Goal: Information Seeking & Learning: Learn about a topic

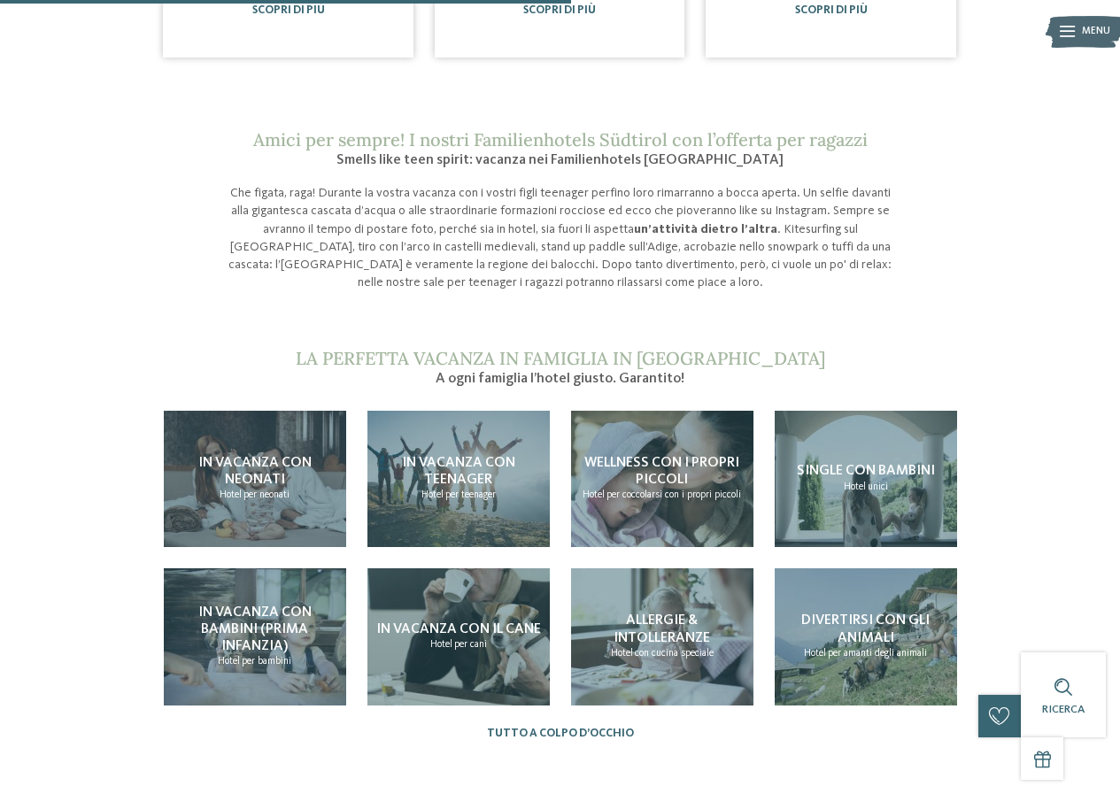
scroll to position [1327, 0]
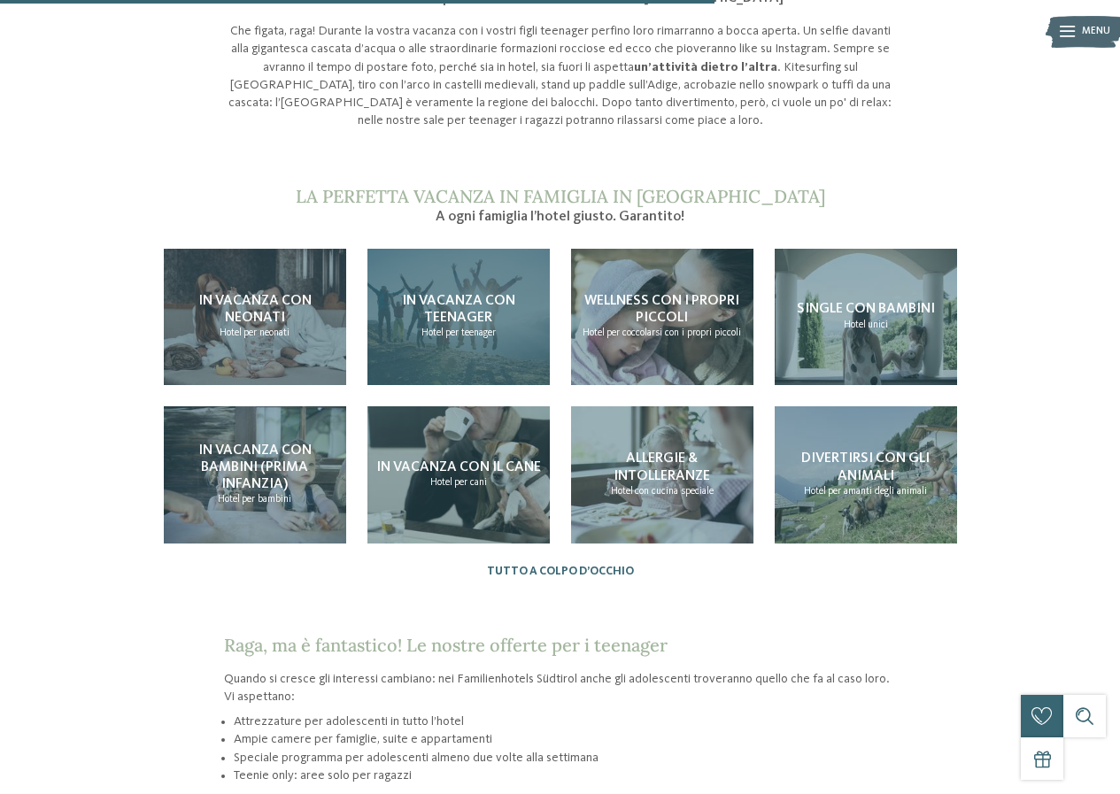
click at [482, 294] on span "In vacanza con teenager" at bounding box center [458, 309] width 113 height 31
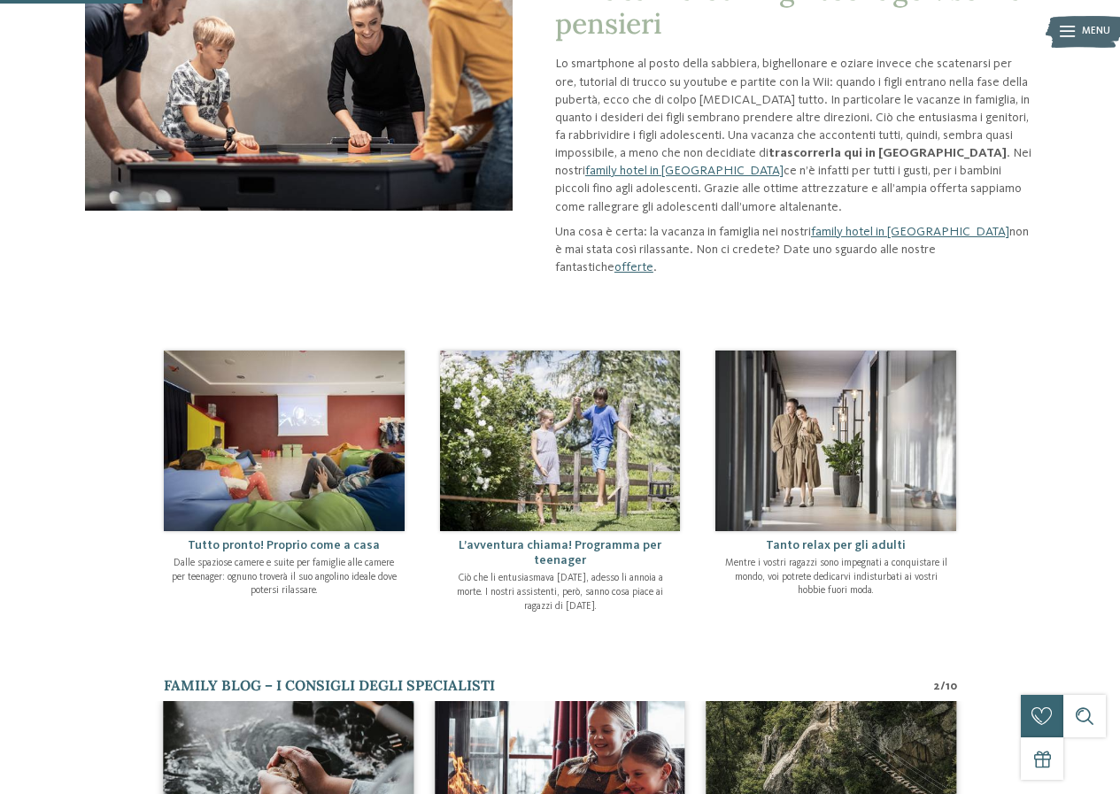
scroll to position [265, 0]
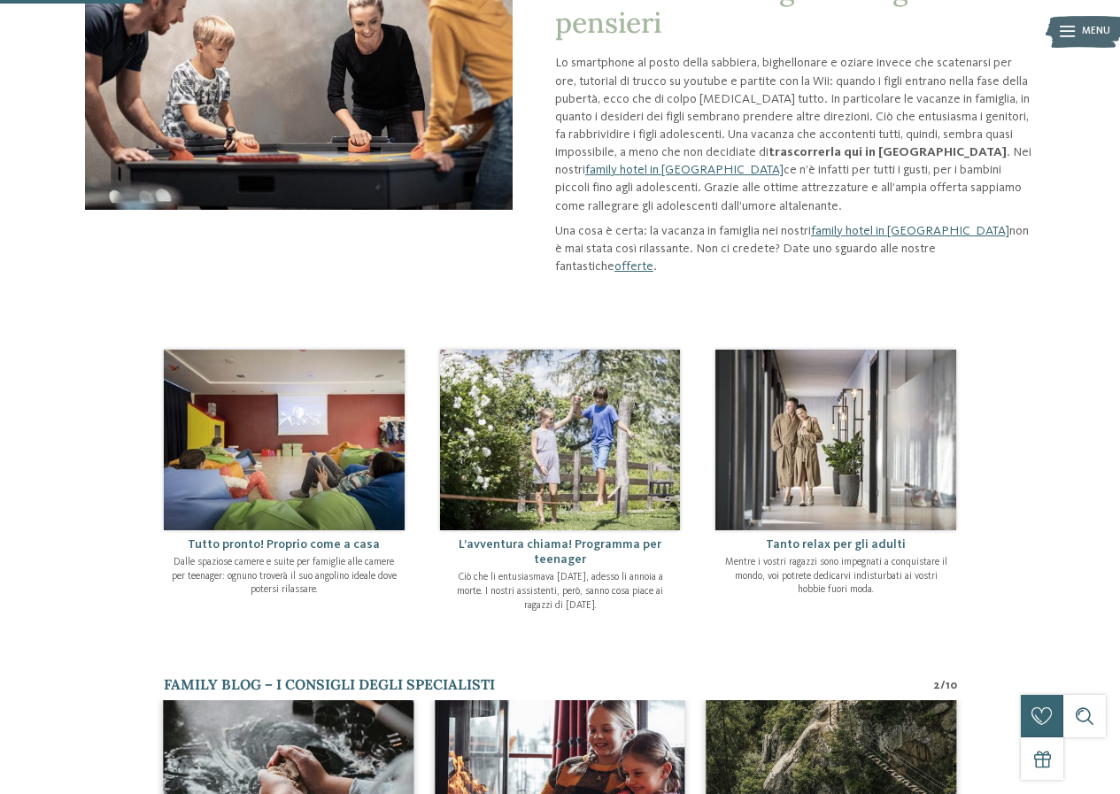
click at [549, 431] on img at bounding box center [560, 440] width 241 height 180
click at [613, 503] on img at bounding box center [560, 440] width 241 height 180
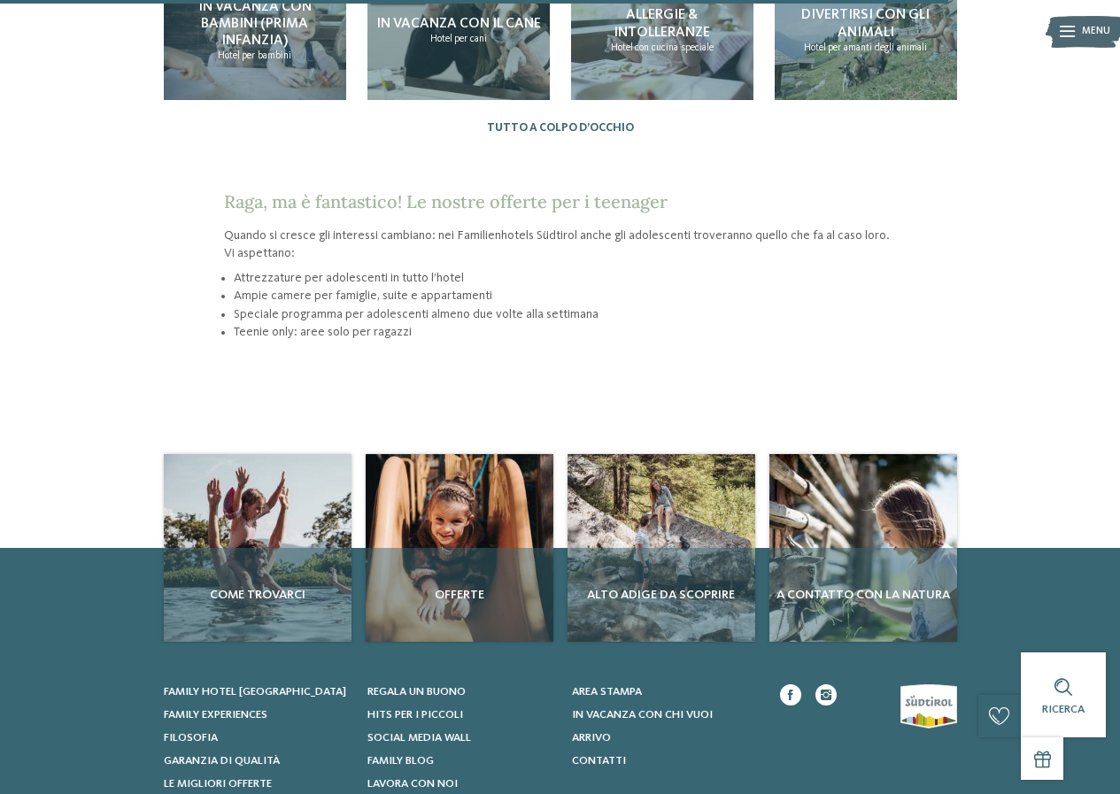
scroll to position [1770, 0]
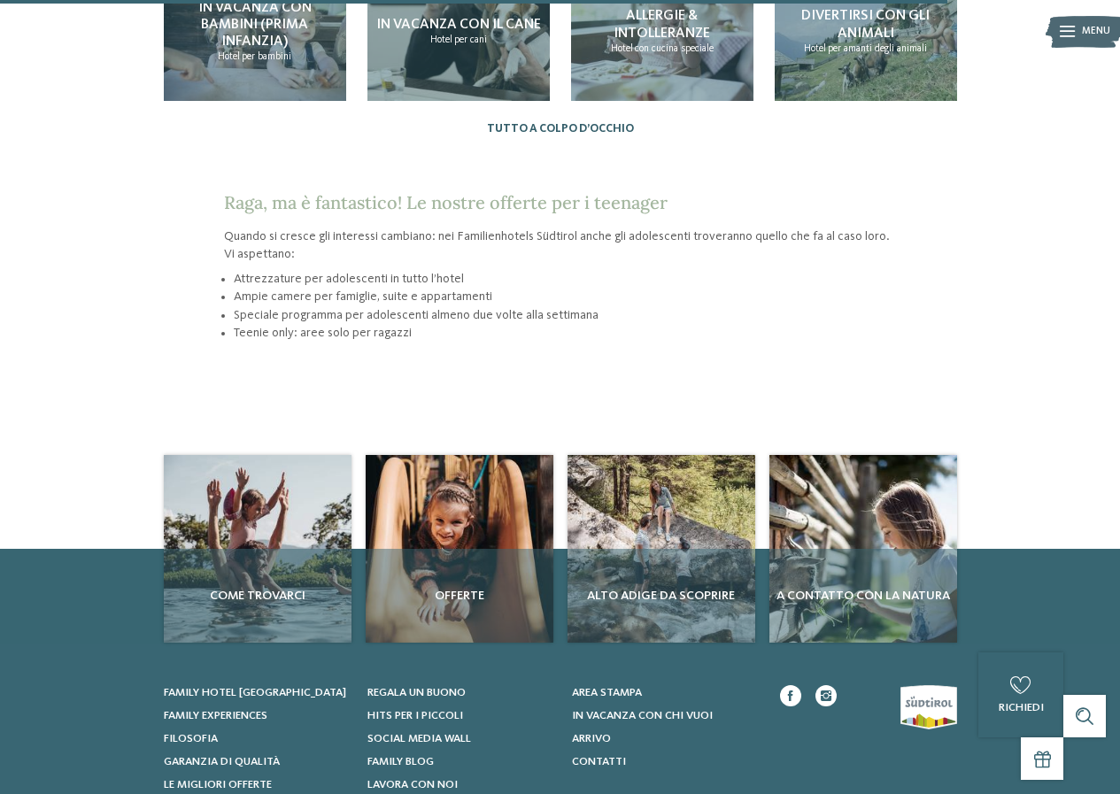
click at [561, 122] on link "Tutto a colpo d’occhio" at bounding box center [560, 128] width 147 height 13
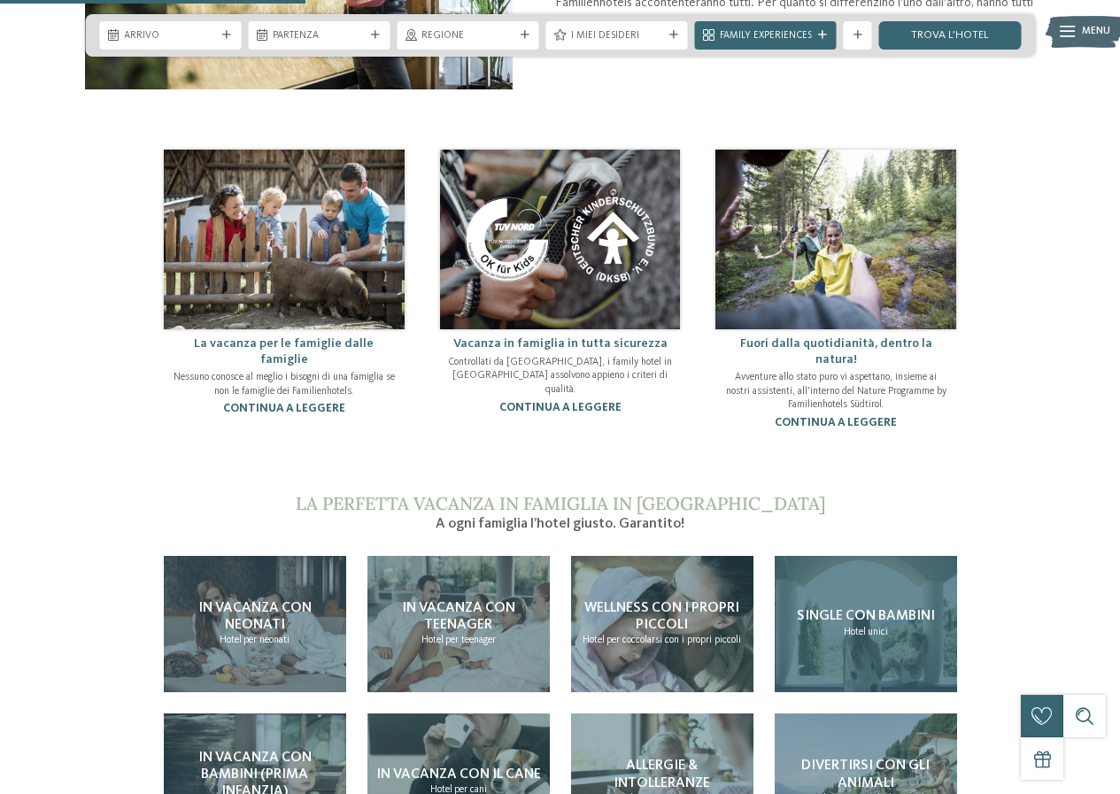
scroll to position [1416, 0]
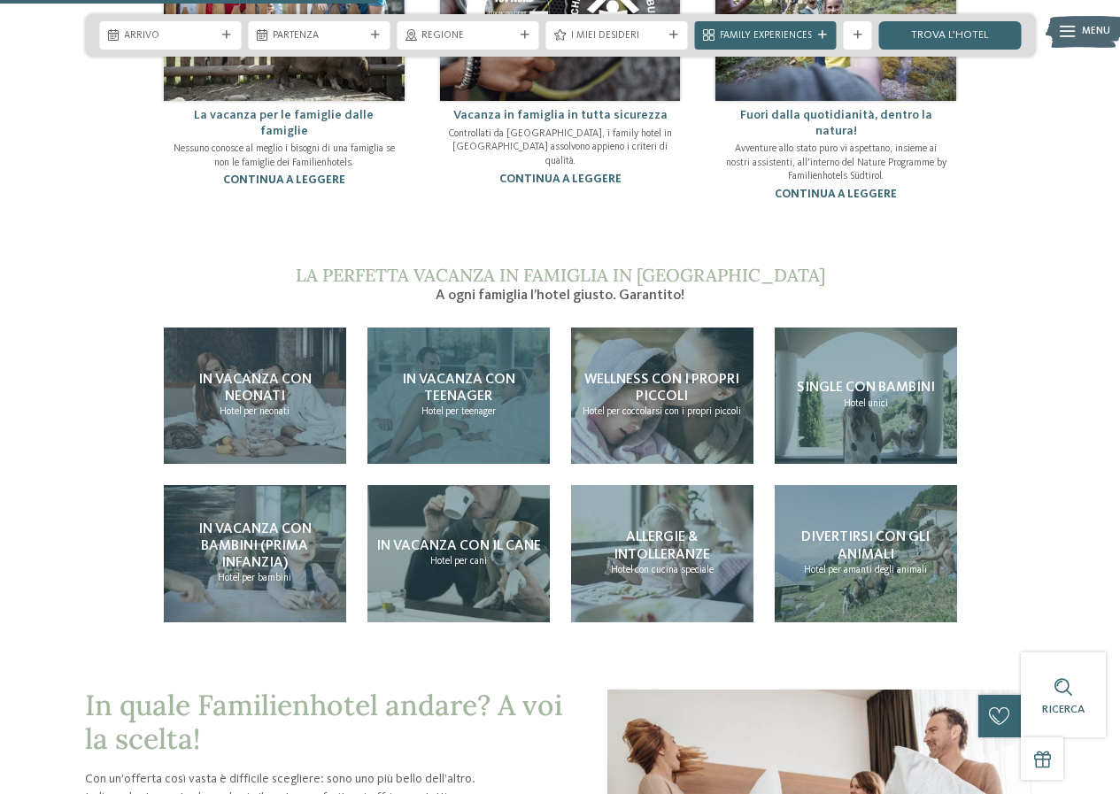
click at [466, 373] on span "In vacanza con teenager" at bounding box center [458, 388] width 113 height 31
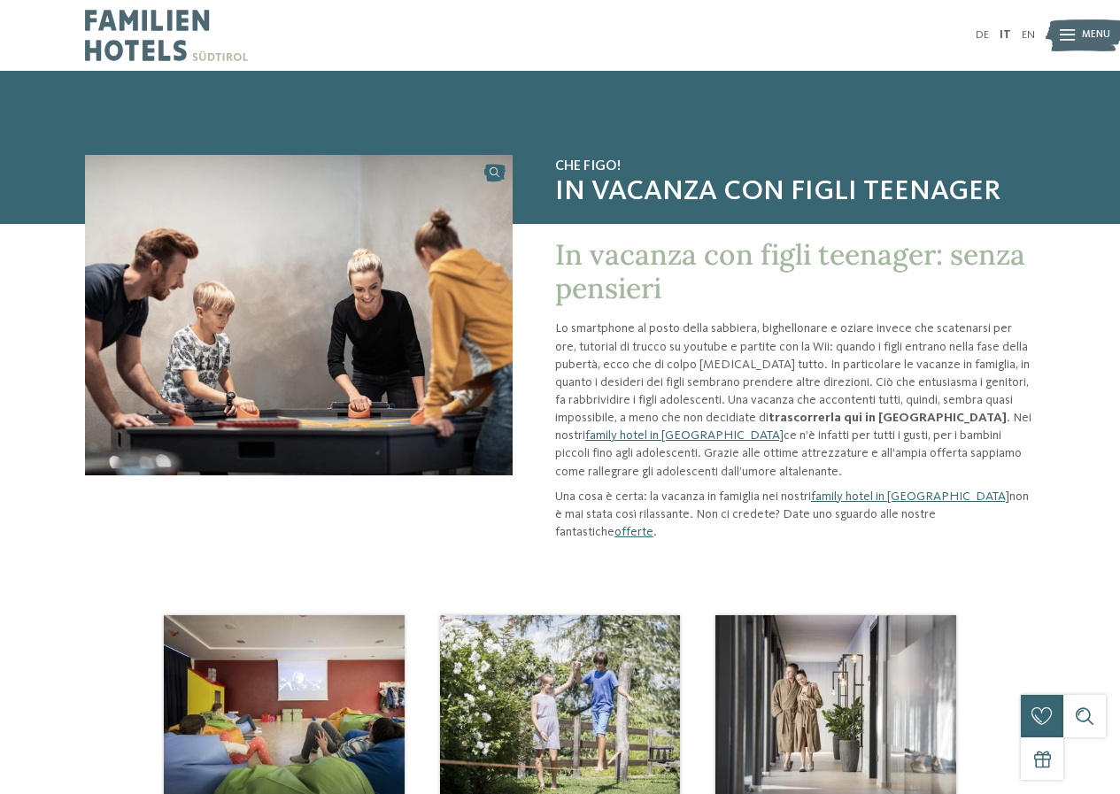
click at [591, 290] on span "In vacanza con figli teenager: senza pensieri" at bounding box center [790, 271] width 470 height 70
click at [889, 493] on link "family hotel in [GEOGRAPHIC_DATA]" at bounding box center [910, 496] width 198 height 12
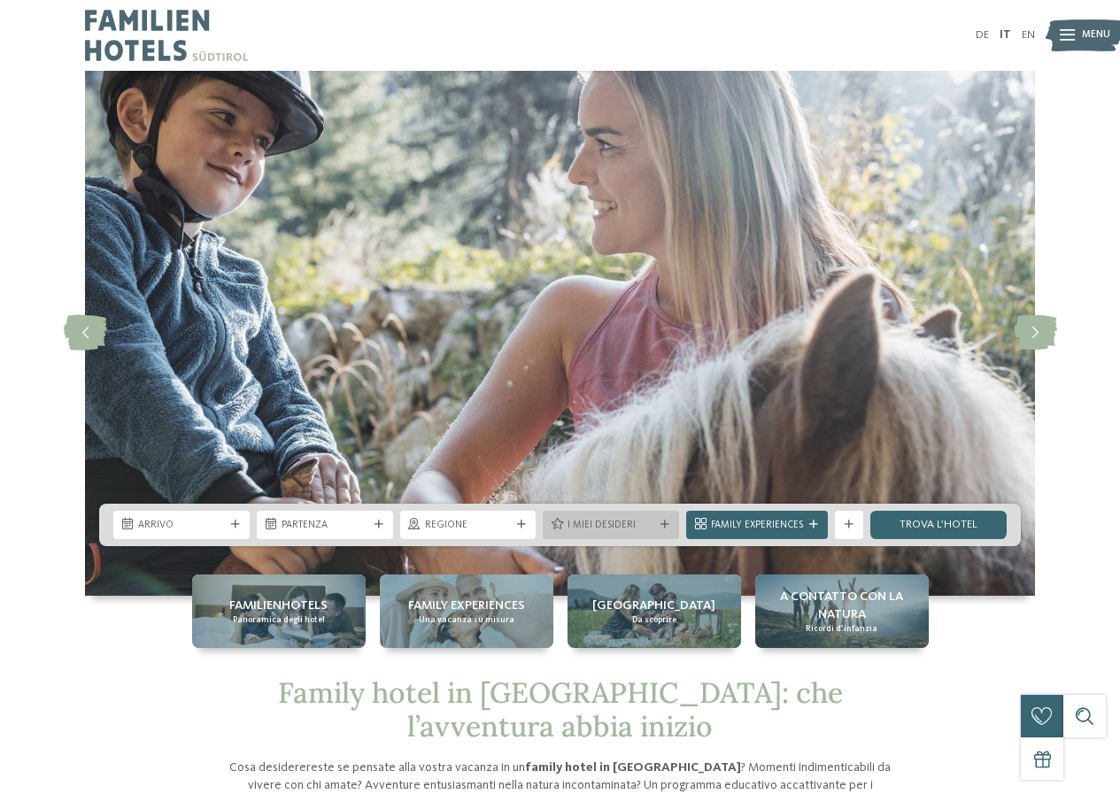
click at [654, 527] on span "I miei desideri" at bounding box center [610, 526] width 87 height 14
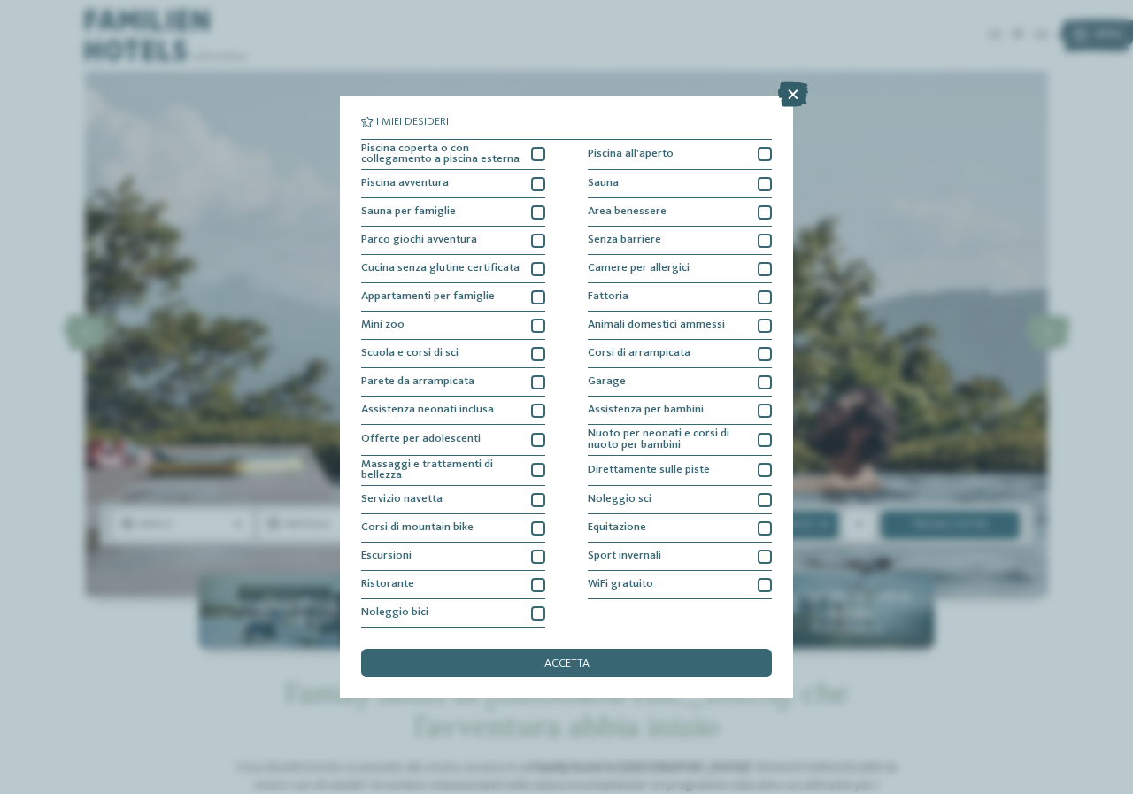
click at [790, 93] on icon at bounding box center [793, 94] width 30 height 25
